Goal: Task Accomplishment & Management: Use online tool/utility

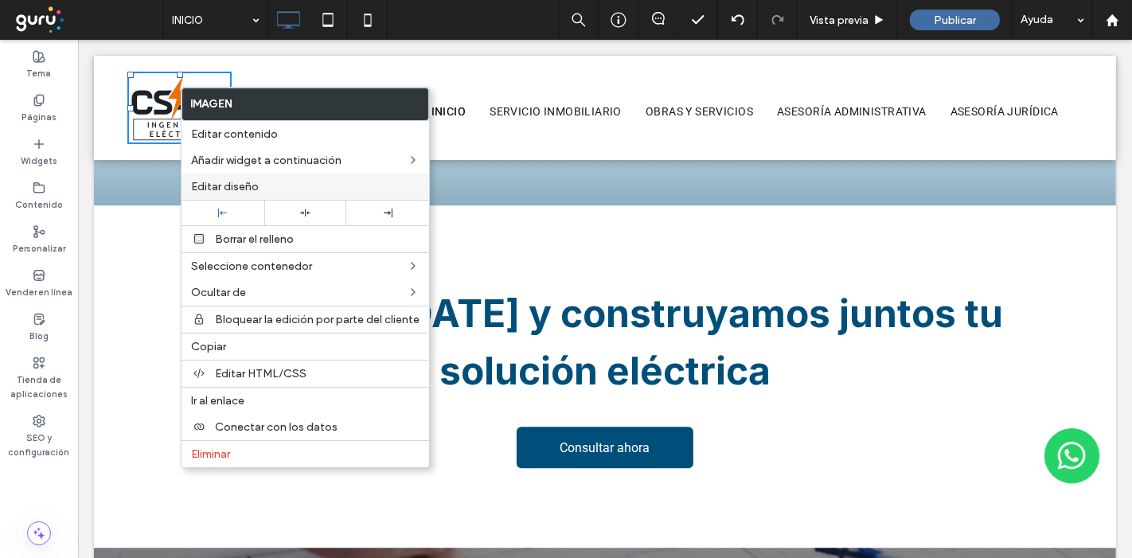
click at [277, 188] on label "Editar diseño" at bounding box center [305, 187] width 229 height 14
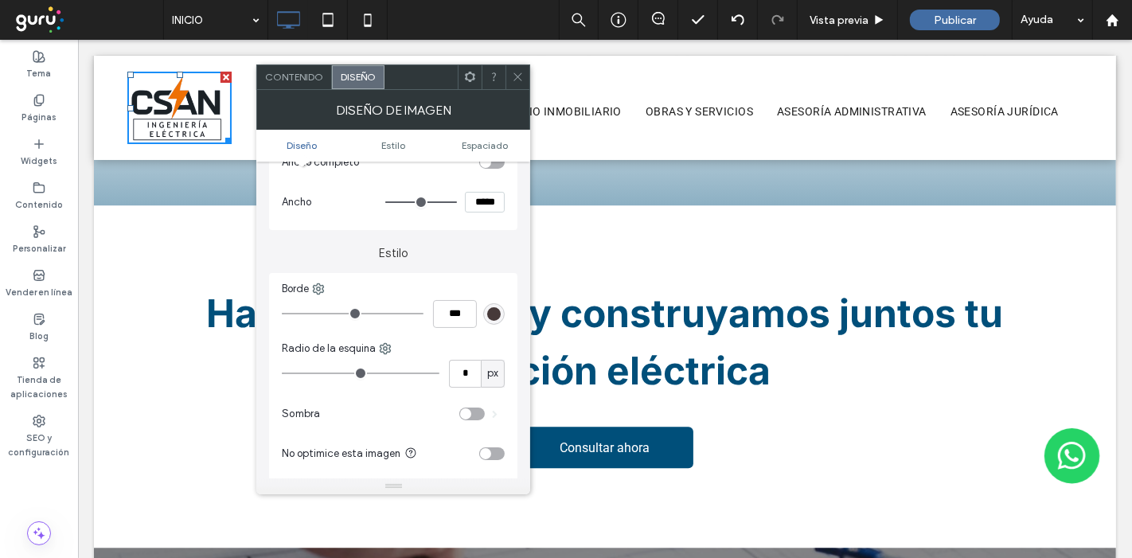
scroll to position [354, 0]
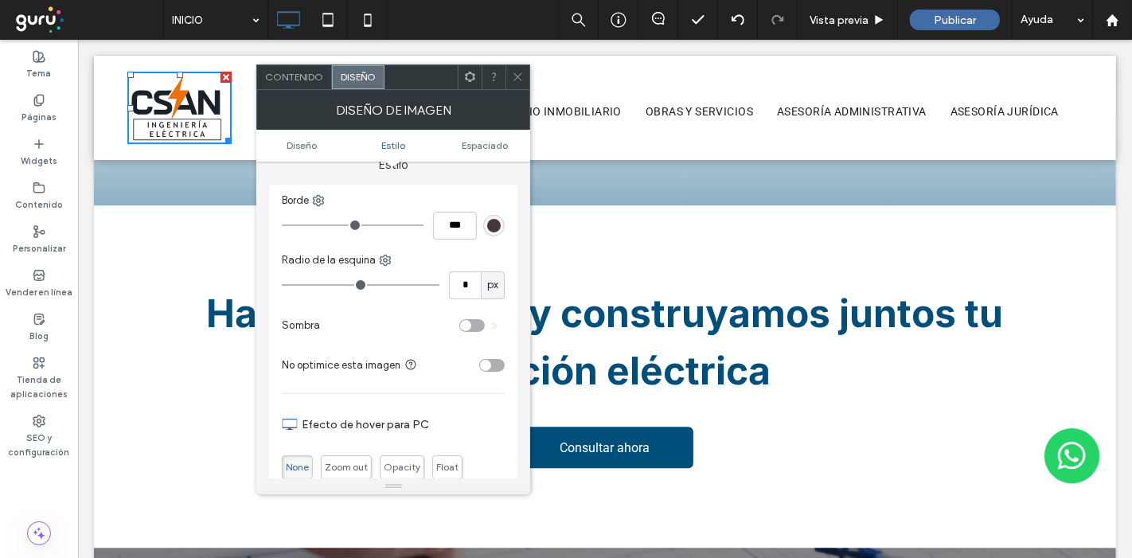
click at [498, 359] on div "toggle" at bounding box center [491, 365] width 25 height 13
drag, startPoint x: 510, startPoint y: 69, endPoint x: 409, endPoint y: 20, distance: 112.5
click at [510, 69] on div at bounding box center [518, 77] width 24 height 24
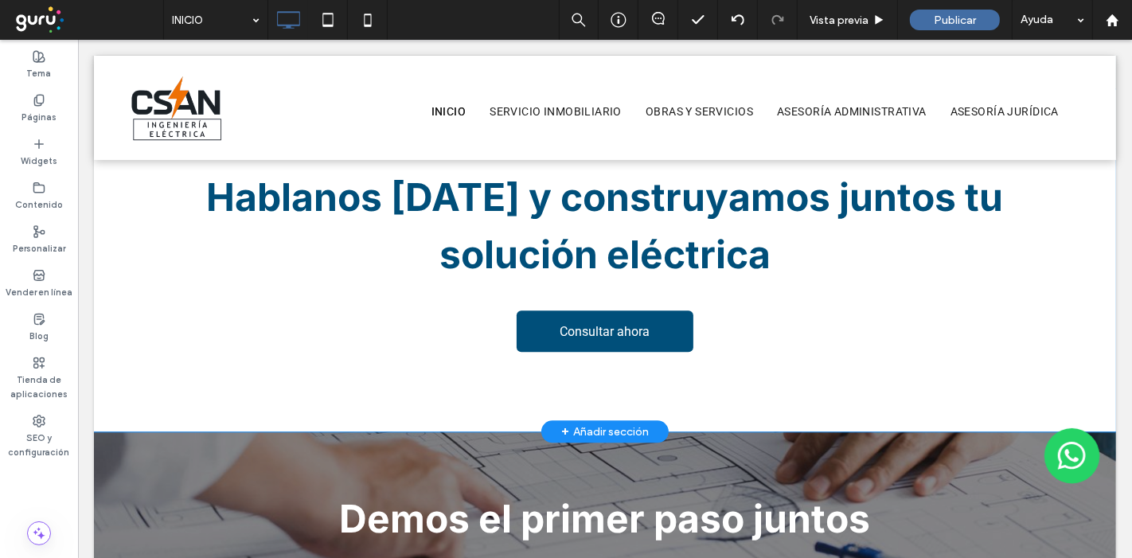
scroll to position [3046, 0]
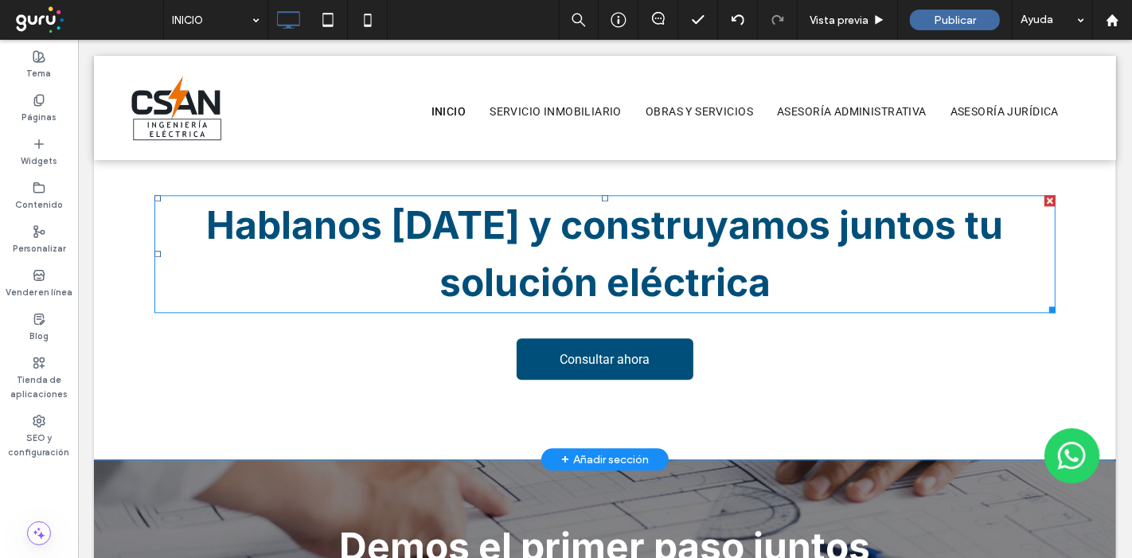
click at [497, 231] on strong "Hablanos [DATE] y construyamos juntos tu solución eléctrica" at bounding box center [604, 253] width 797 height 104
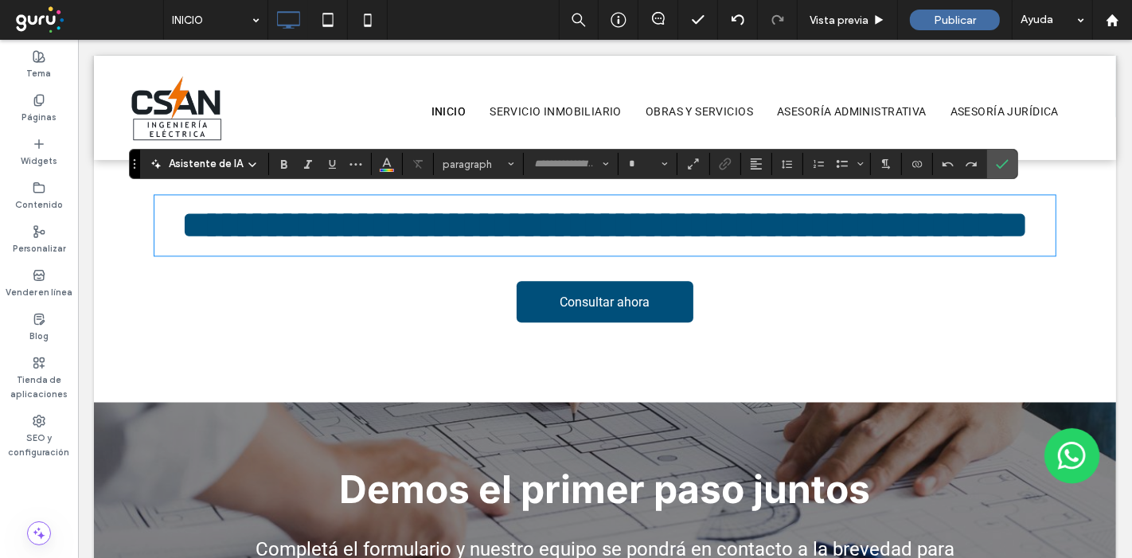
type input "*****"
type input "**"
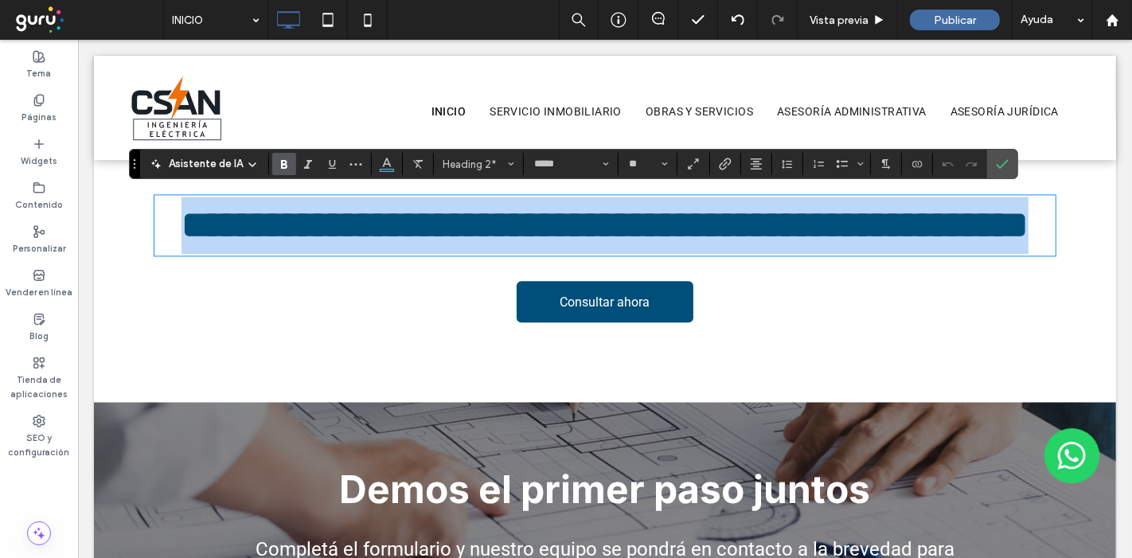
drag, startPoint x: 797, startPoint y: 286, endPoint x: 111, endPoint y: 192, distance: 692.8
click at [111, 192] on div "**********" at bounding box center [604, 259] width 1022 height 285
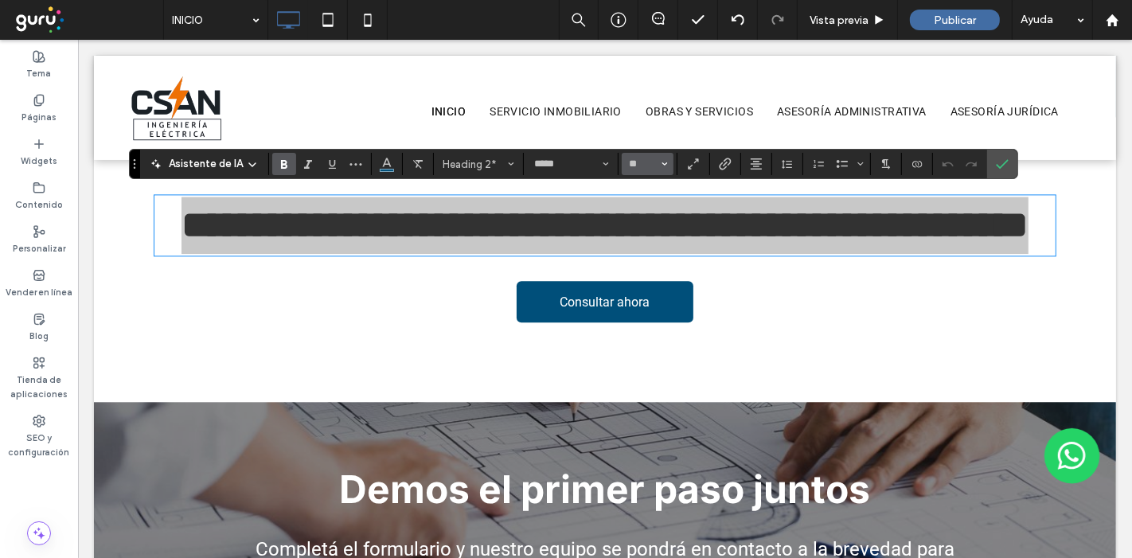
click at [664, 161] on icon "Tamaño borde" at bounding box center [665, 164] width 6 height 6
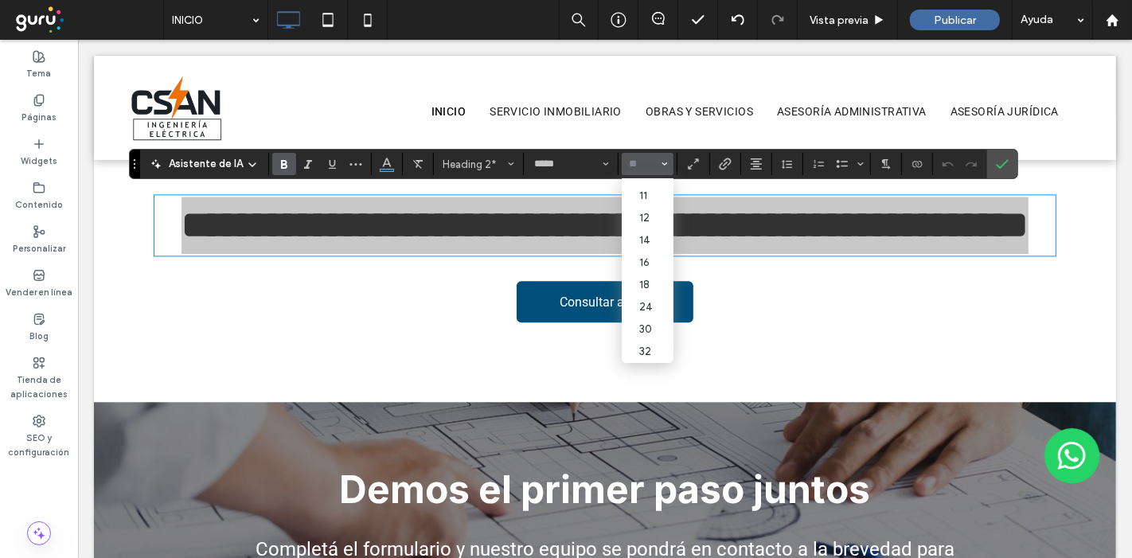
scroll to position [88, 0]
click at [639, 162] on input "Tamaño borde-input" at bounding box center [642, 164] width 31 height 13
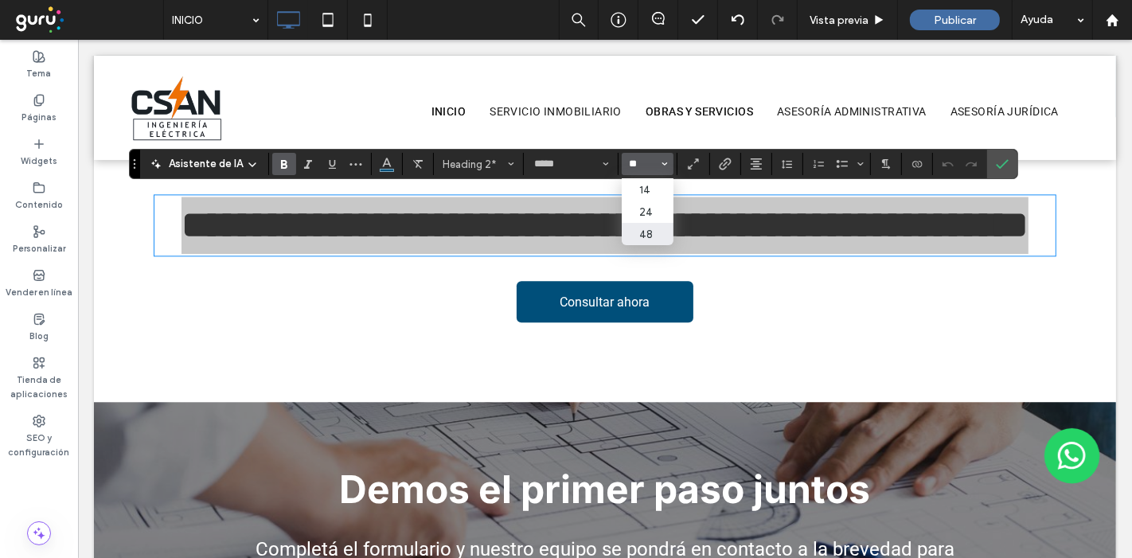
scroll to position [0, 0]
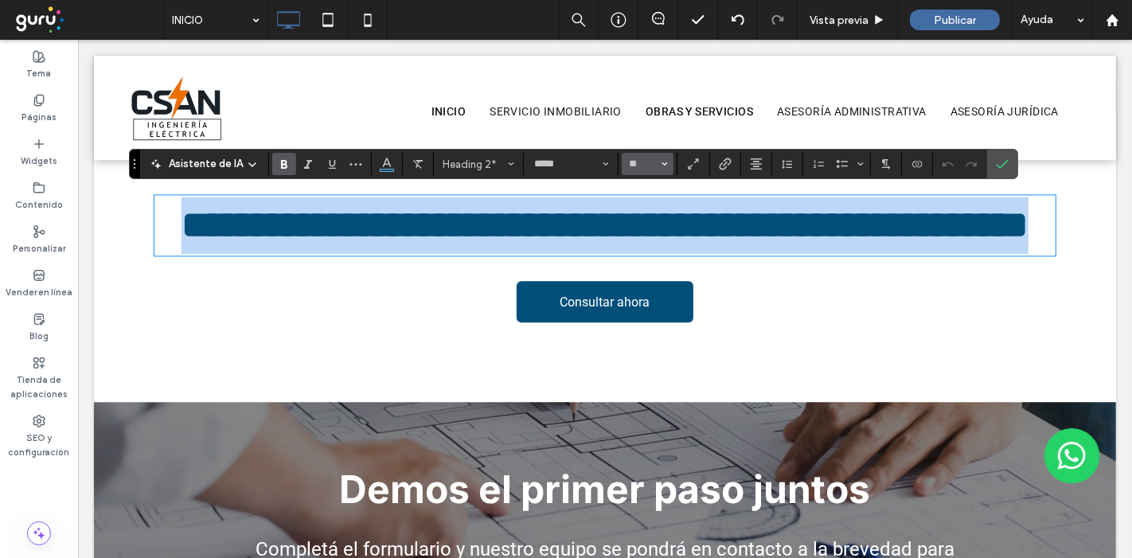
type input "**"
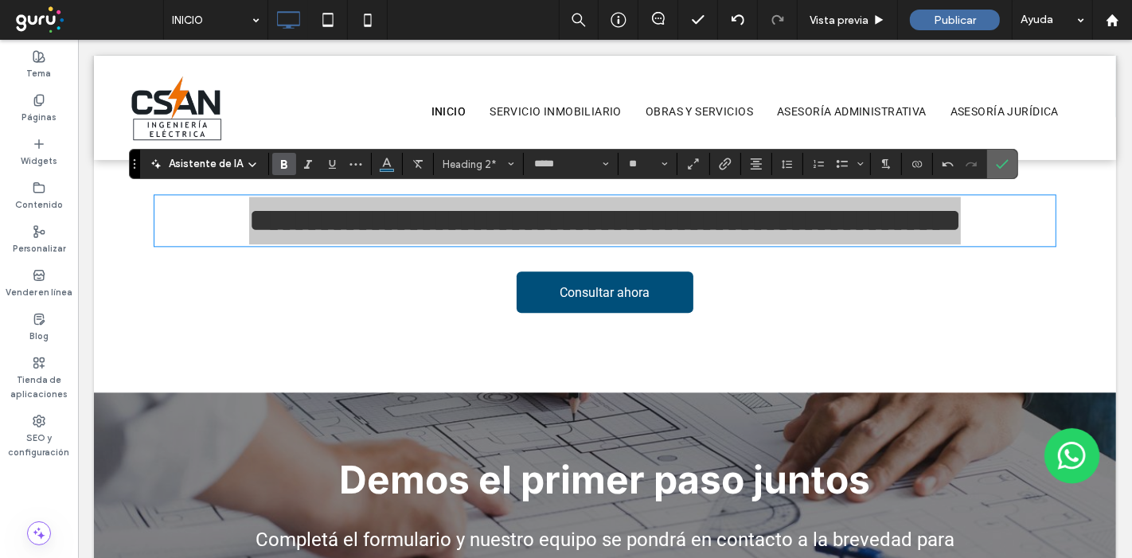
drag, startPoint x: 1002, startPoint y: 158, endPoint x: 959, endPoint y: 201, distance: 60.8
click at [1002, 158] on icon "Confirmar" at bounding box center [1002, 164] width 13 height 13
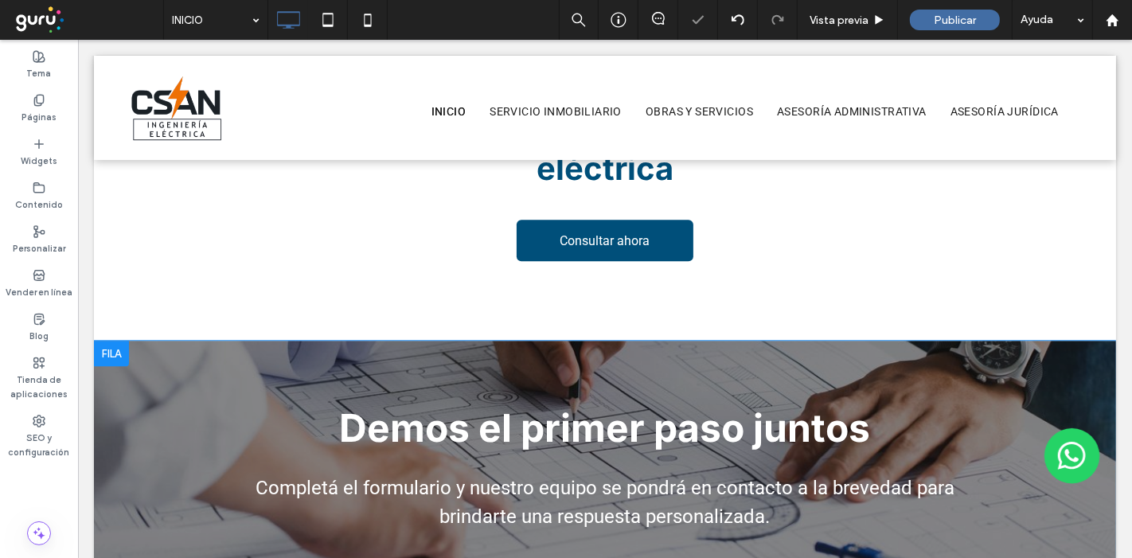
scroll to position [3223, 0]
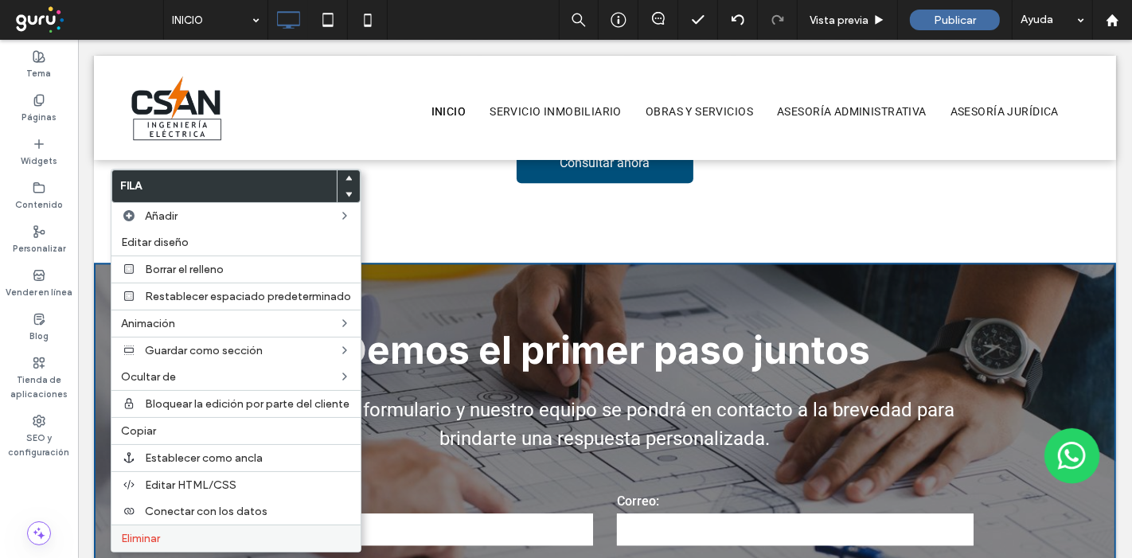
click at [181, 527] on div "Eliminar" at bounding box center [235, 538] width 249 height 27
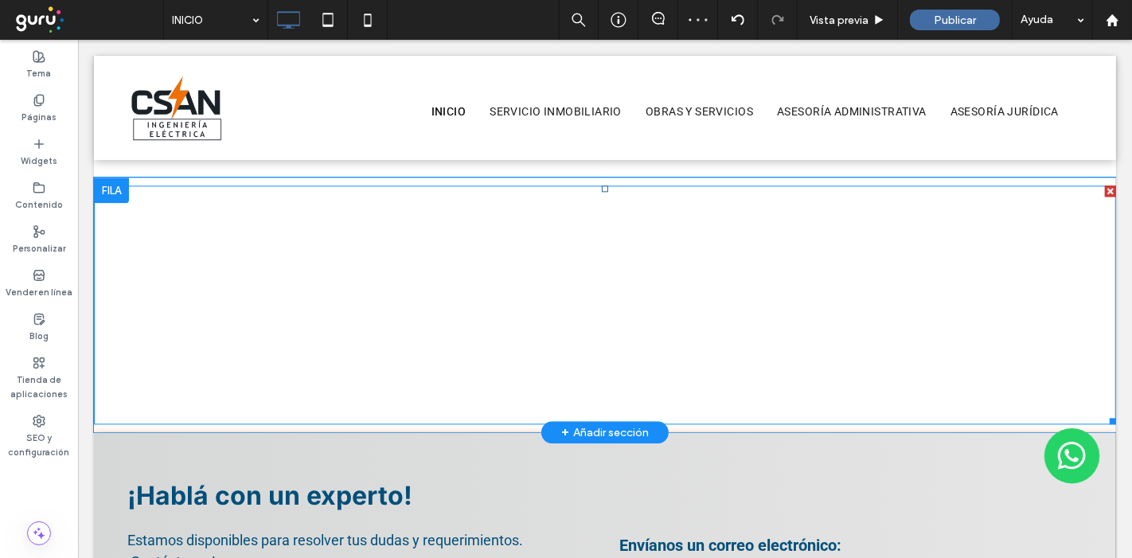
scroll to position [3312, 0]
